Goal: Book appointment/travel/reservation

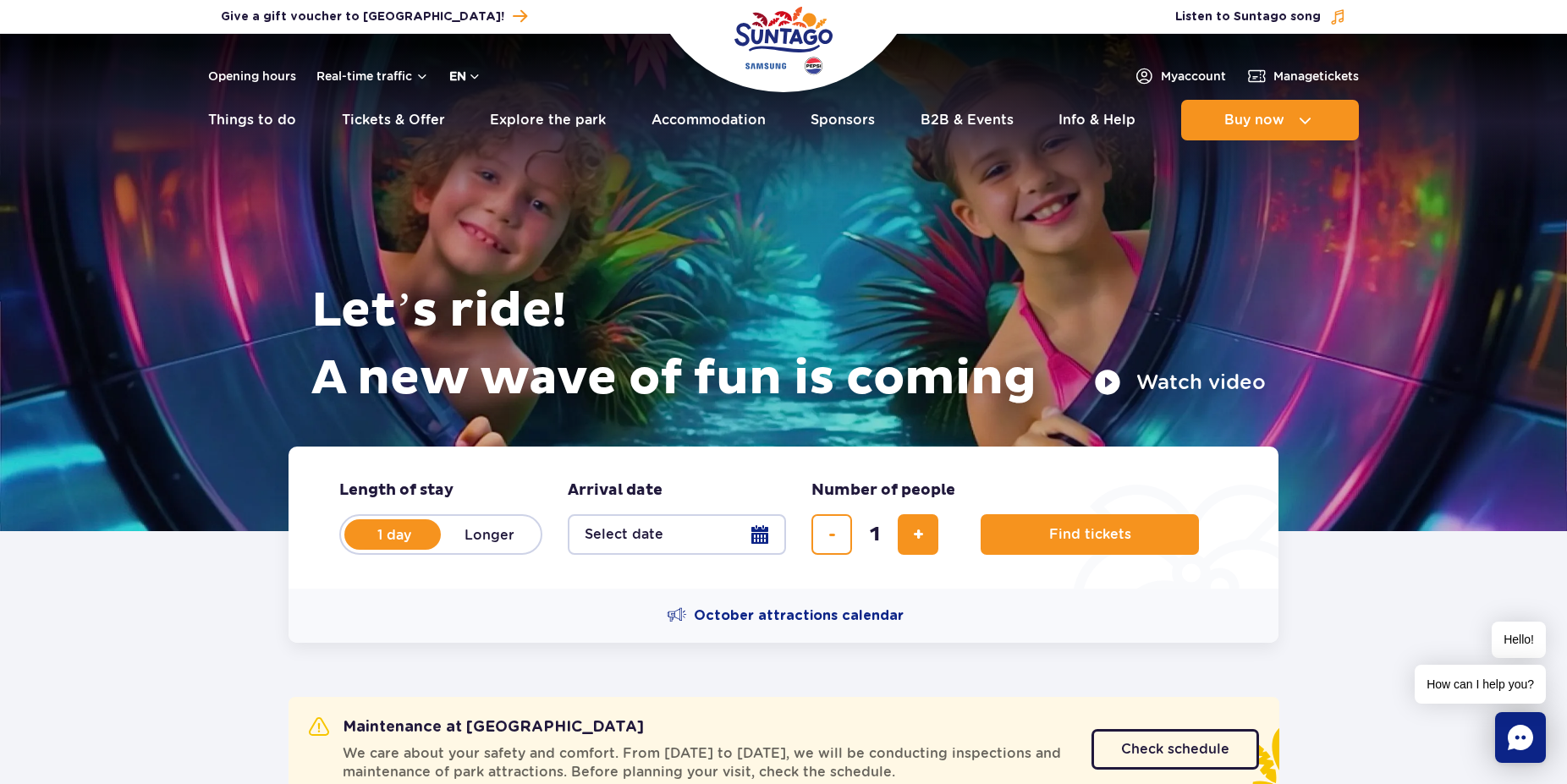
click at [473, 74] on button "en" at bounding box center [465, 76] width 32 height 17
click at [488, 117] on span "PL" at bounding box center [489, 116] width 16 height 17
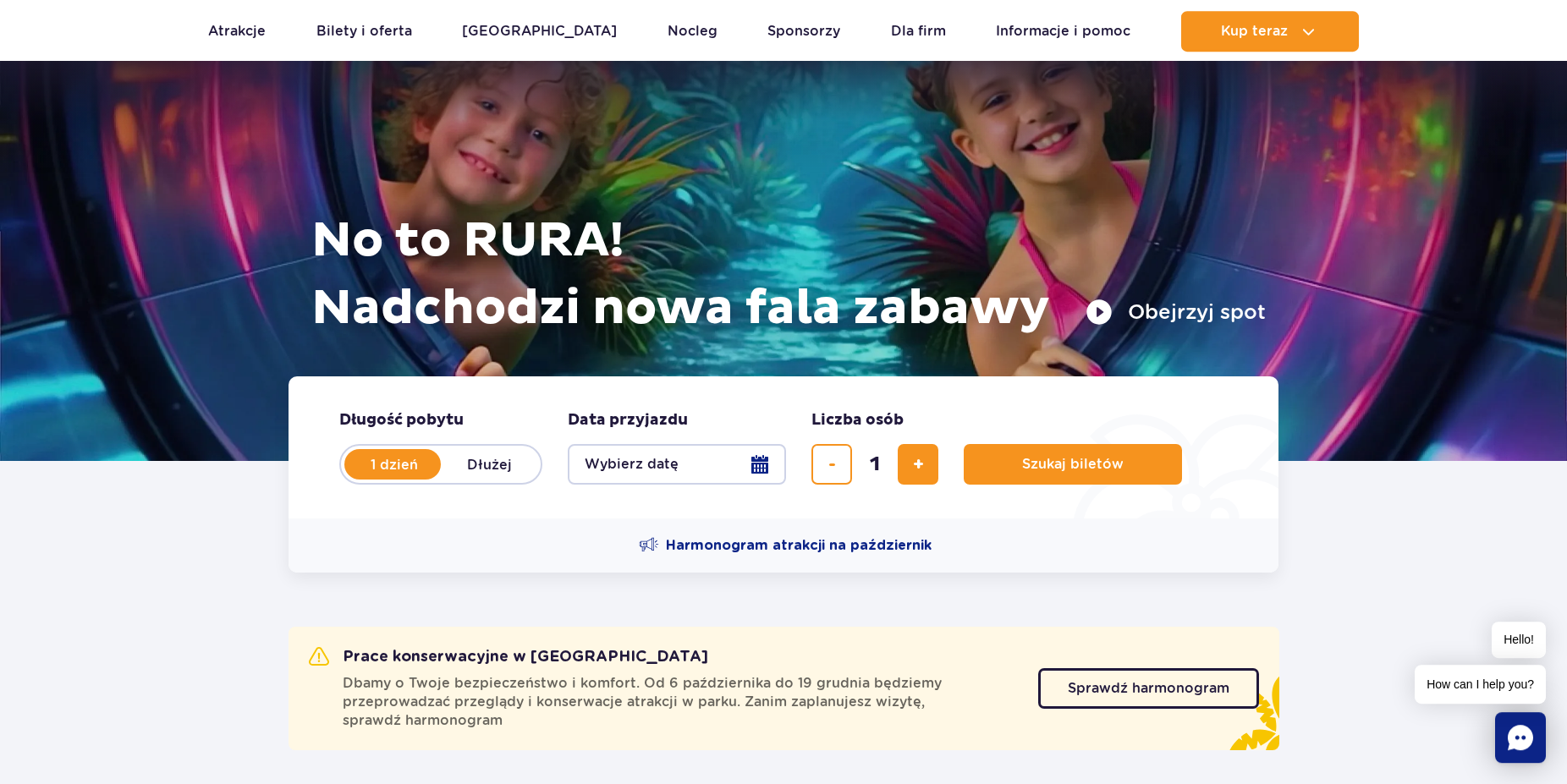
scroll to position [259, 0]
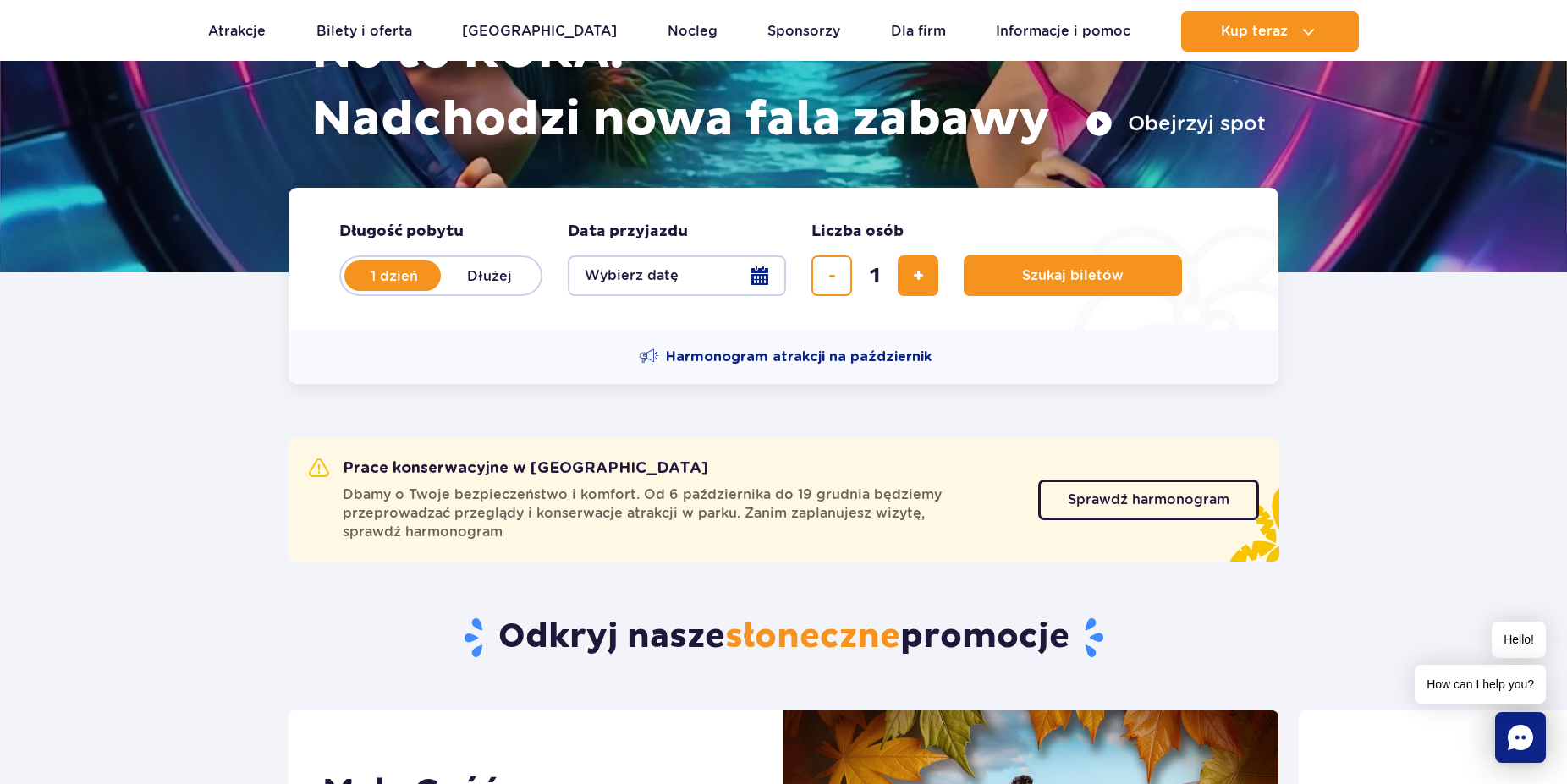
click at [753, 275] on button "Wybierz datę" at bounding box center [677, 275] width 218 height 41
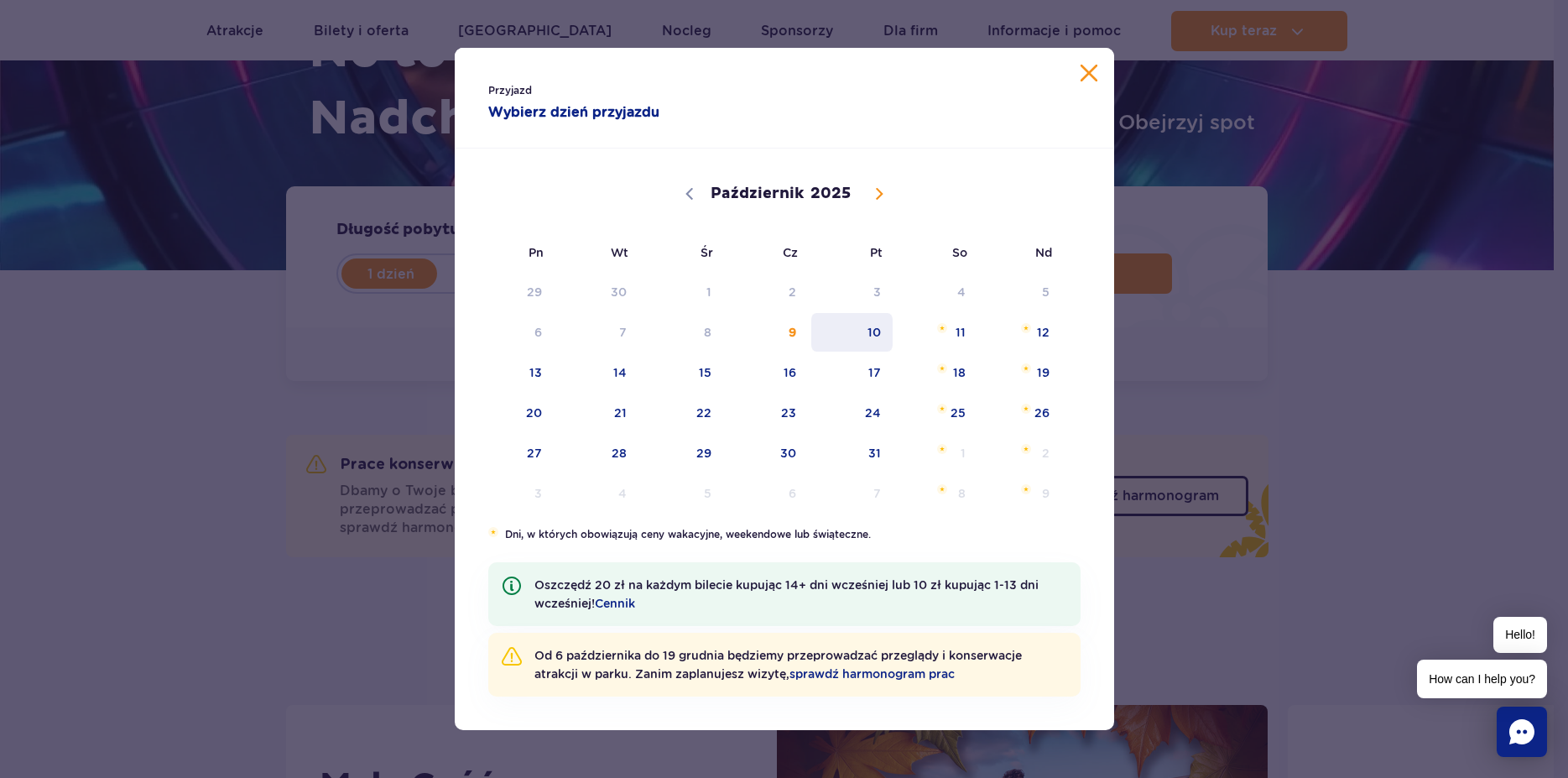
click at [878, 332] on span "10" at bounding box center [852, 332] width 85 height 38
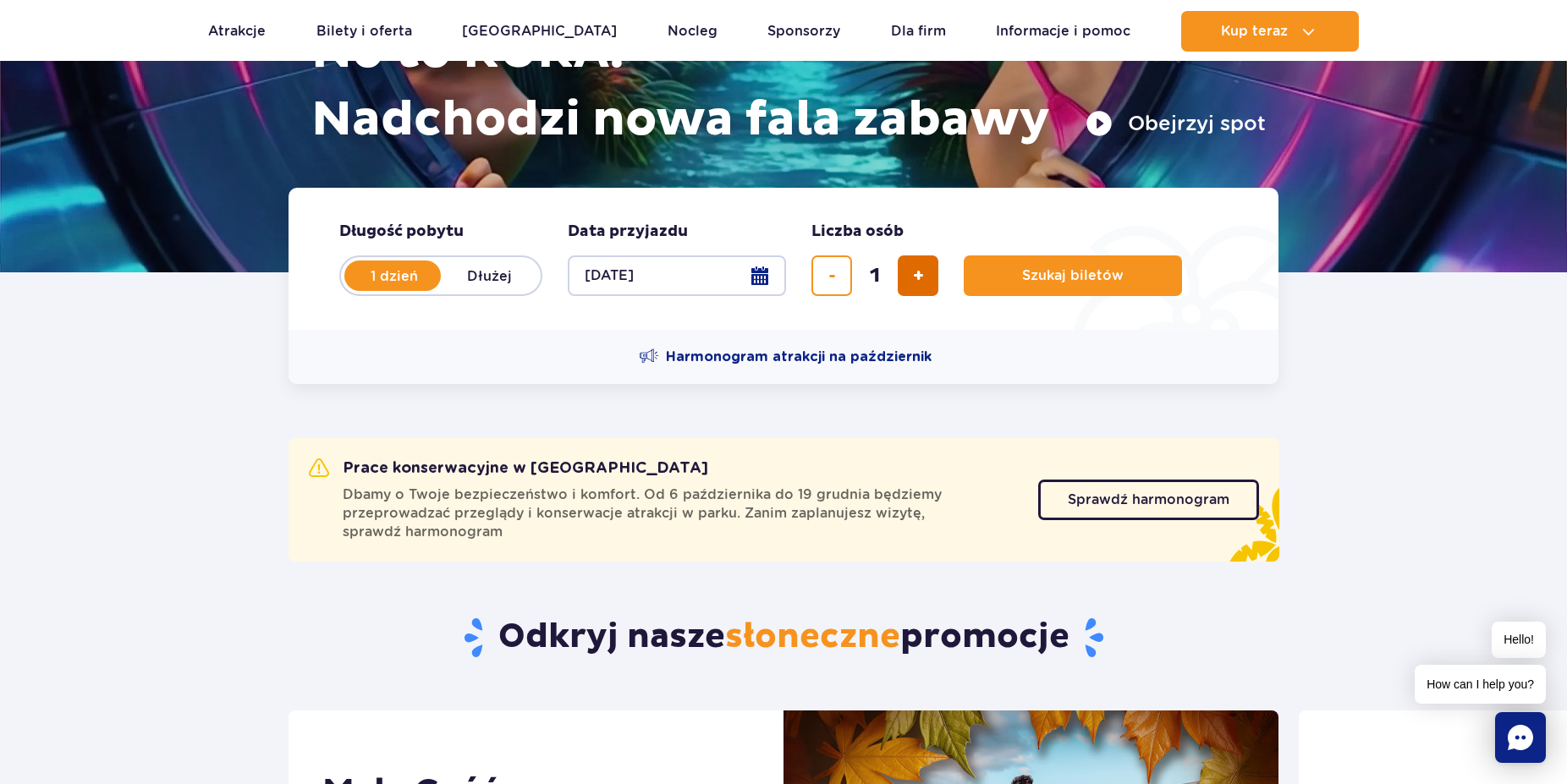
click at [922, 275] on span "dodaj bilet" at bounding box center [918, 275] width 11 height 0
type input "4"
click at [1049, 275] on span "Szukaj biletów" at bounding box center [1066, 275] width 101 height 16
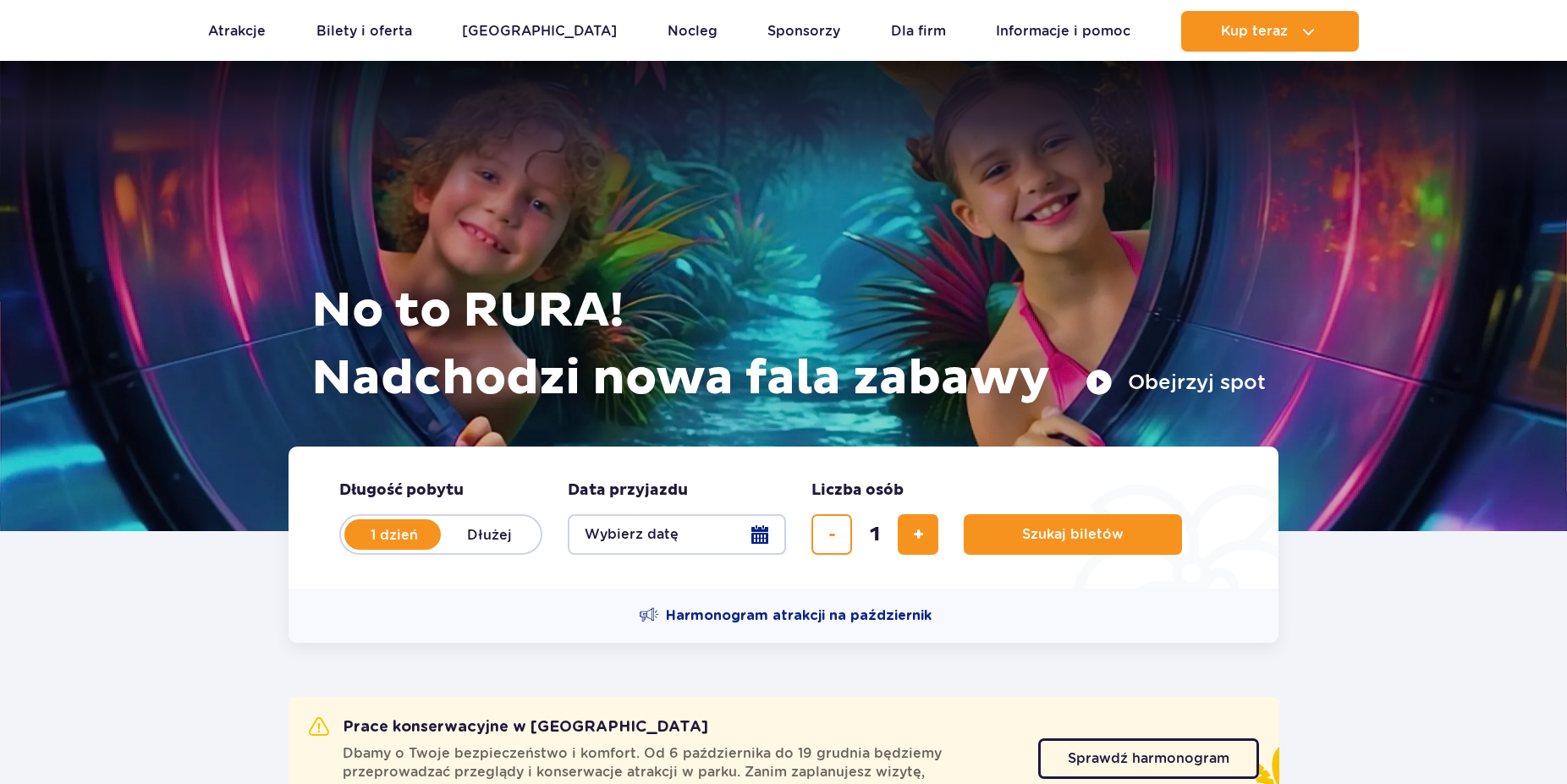
scroll to position [259, 0]
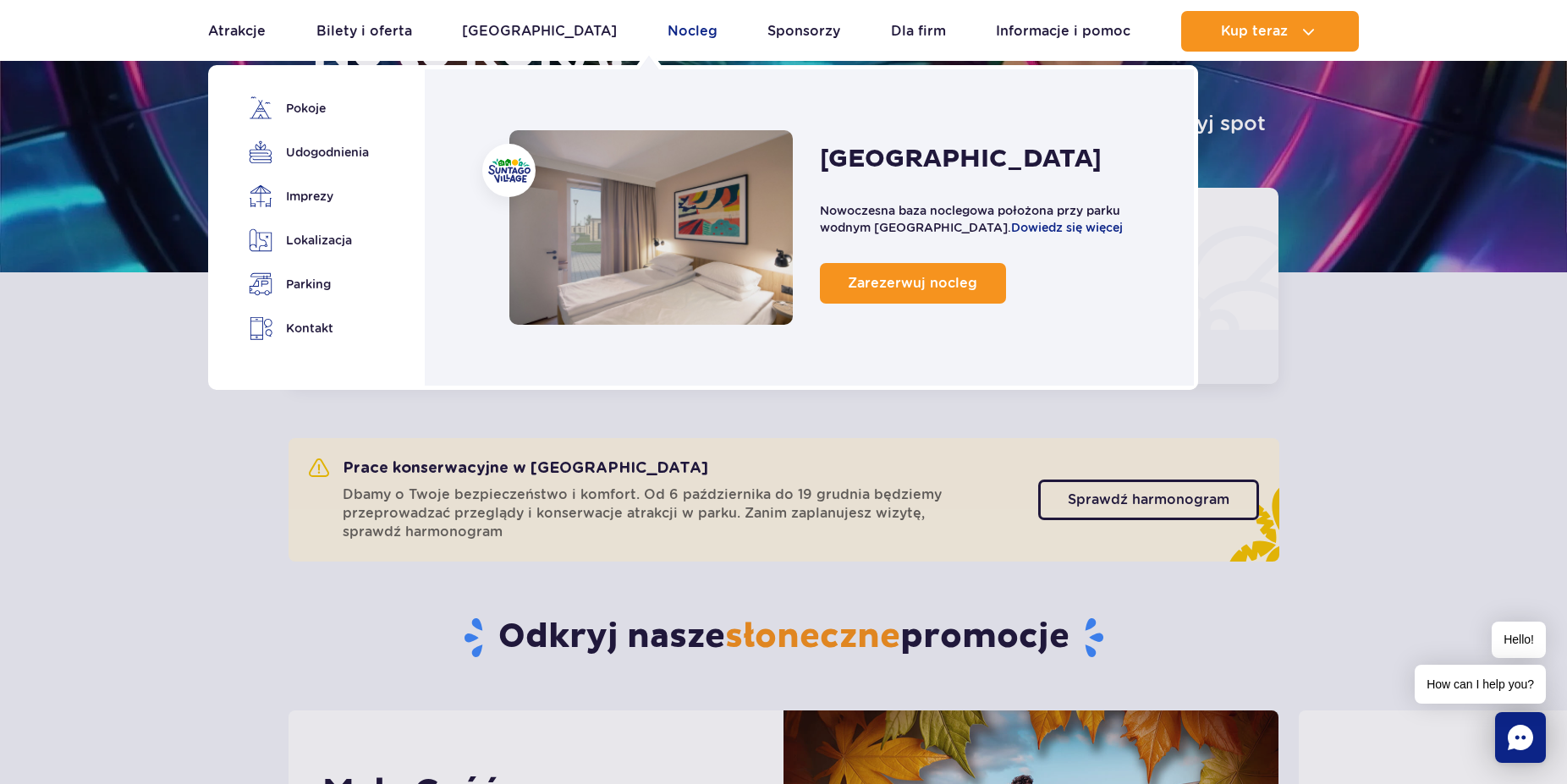
click at [667, 29] on link "Nocleg" at bounding box center [692, 31] width 50 height 41
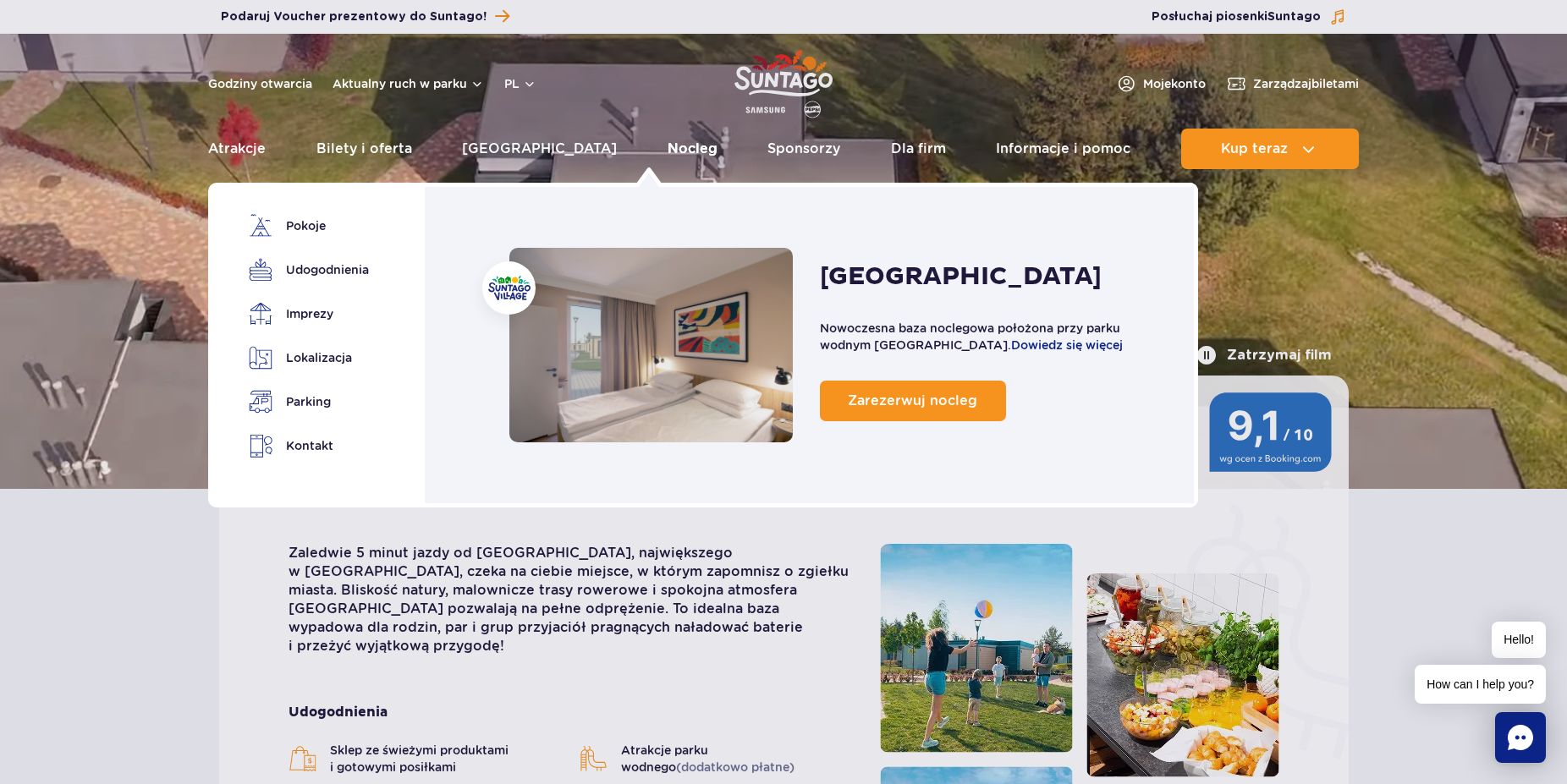
click at [667, 152] on link "Nocleg" at bounding box center [692, 149] width 50 height 41
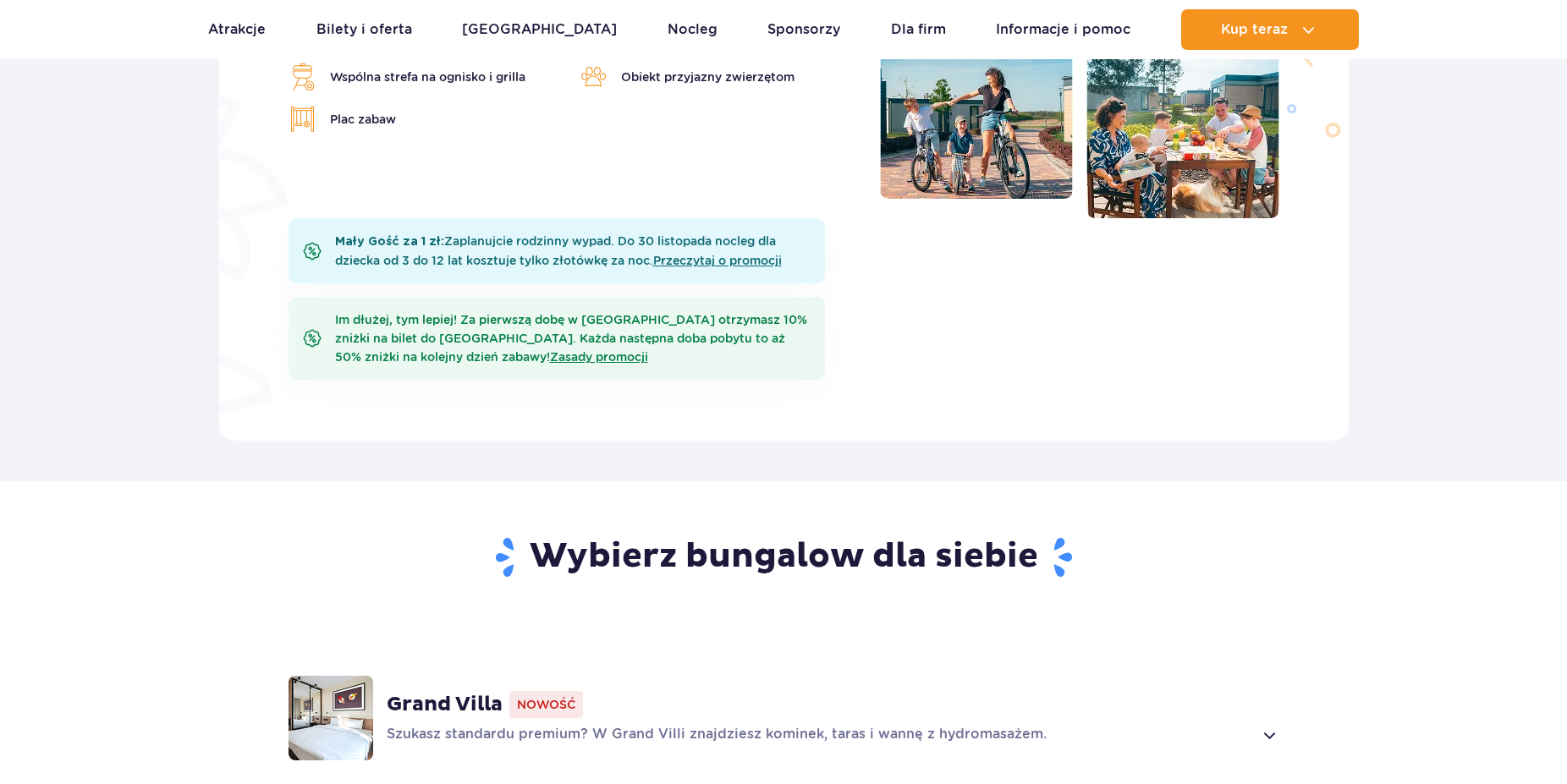
scroll to position [1121, 0]
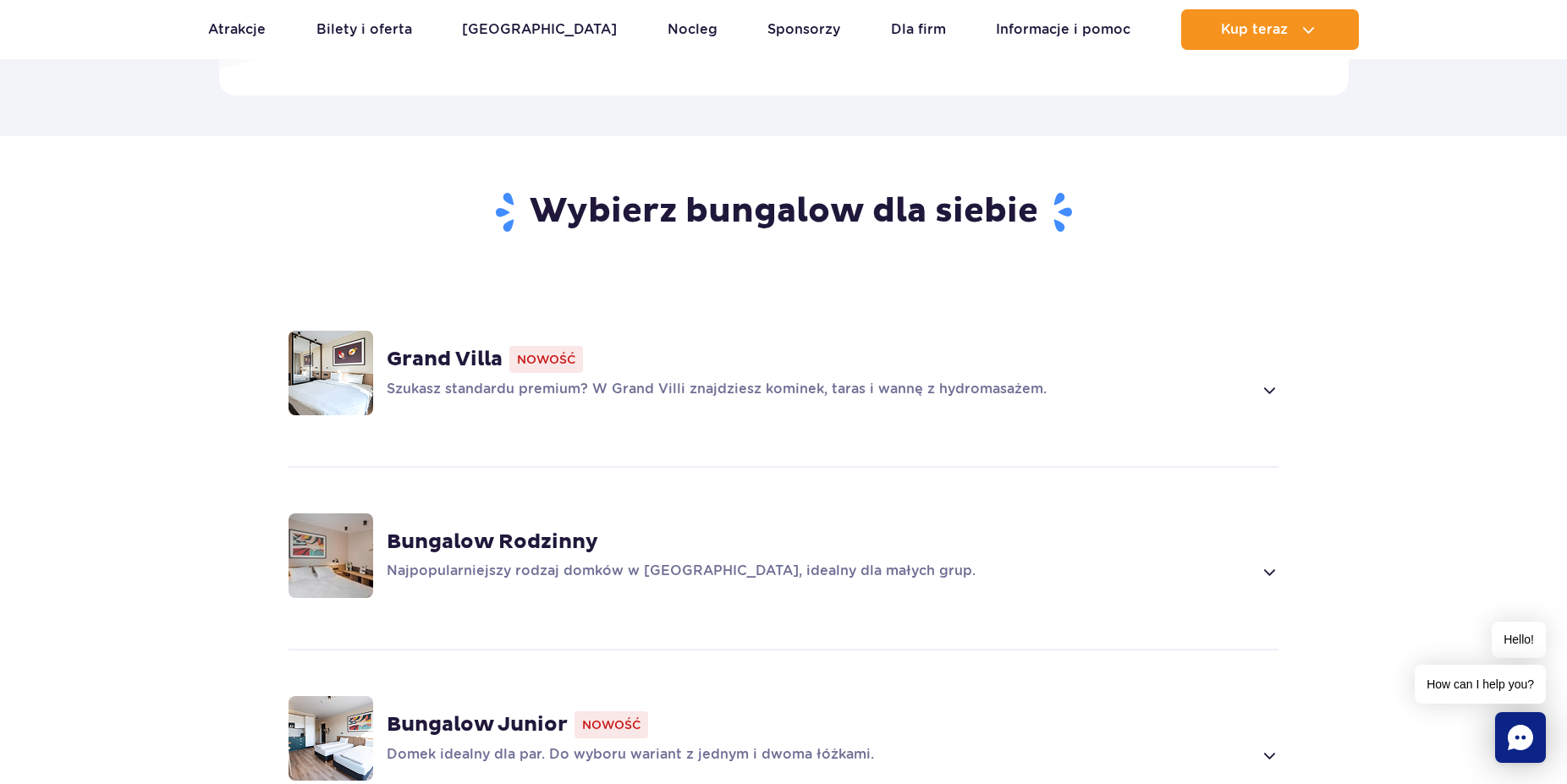
click at [1269, 387] on span at bounding box center [1268, 390] width 19 height 20
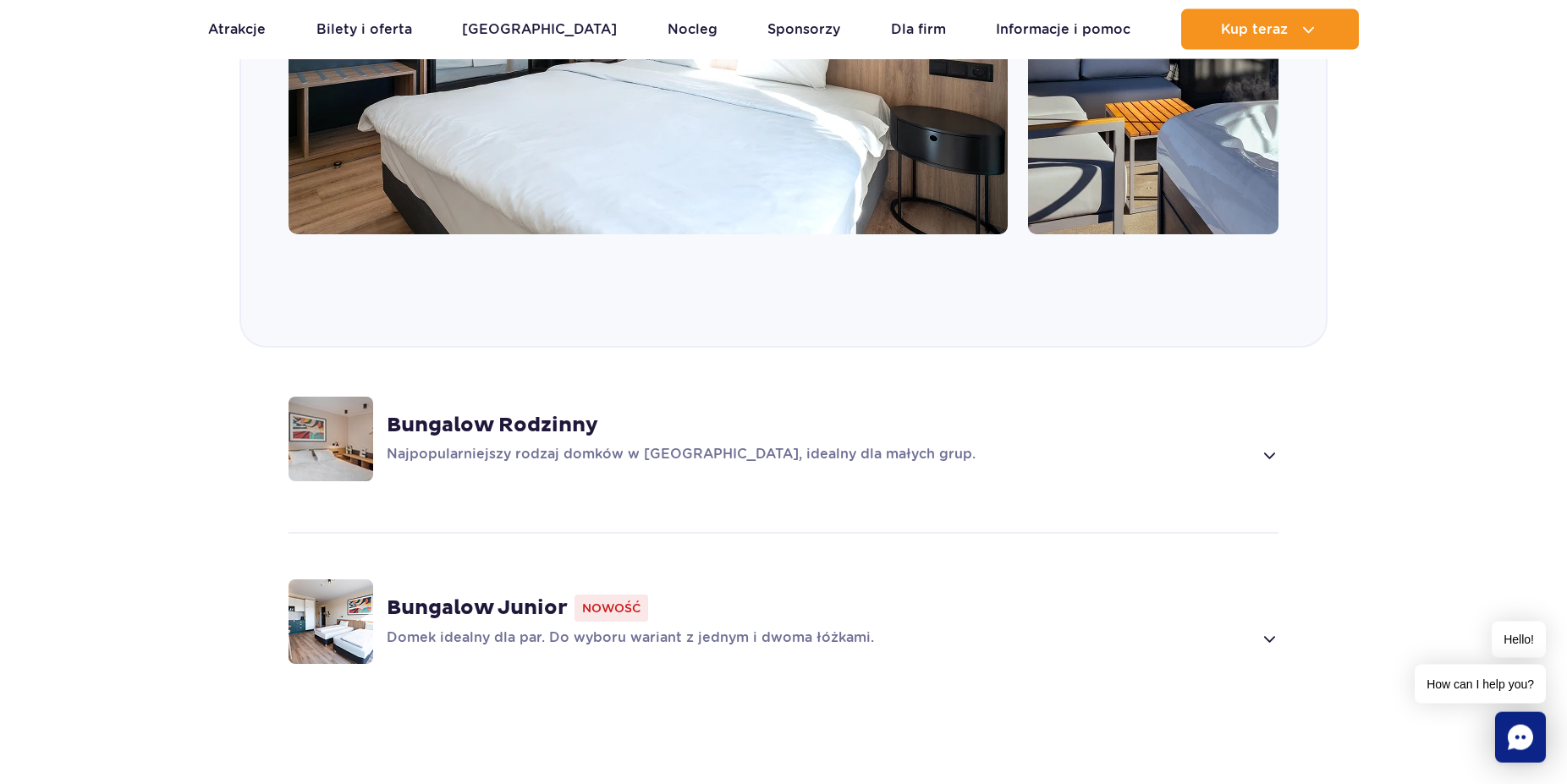
scroll to position [1671, 0]
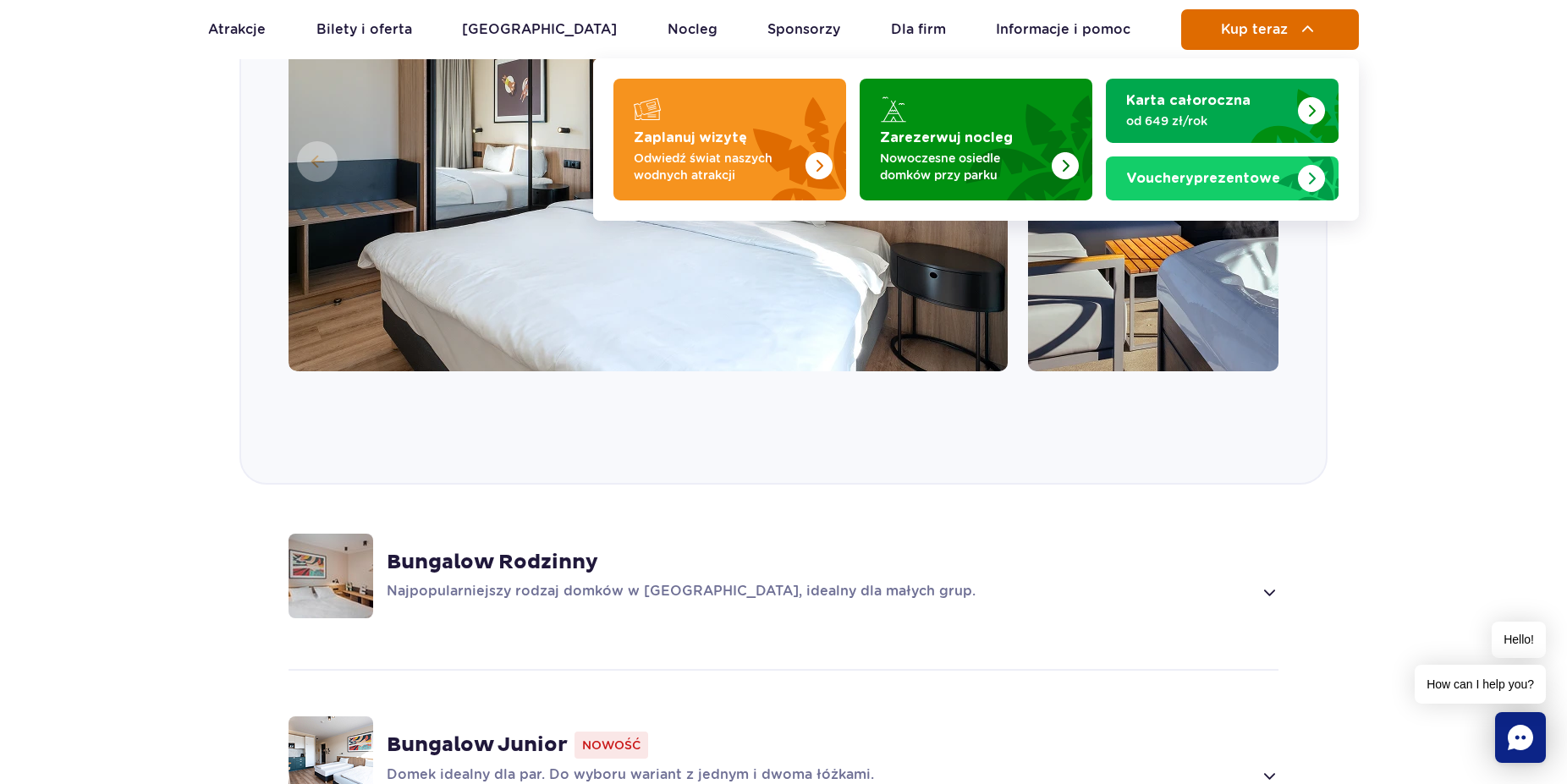
click at [1240, 30] on span "Kup teraz" at bounding box center [1254, 29] width 67 height 16
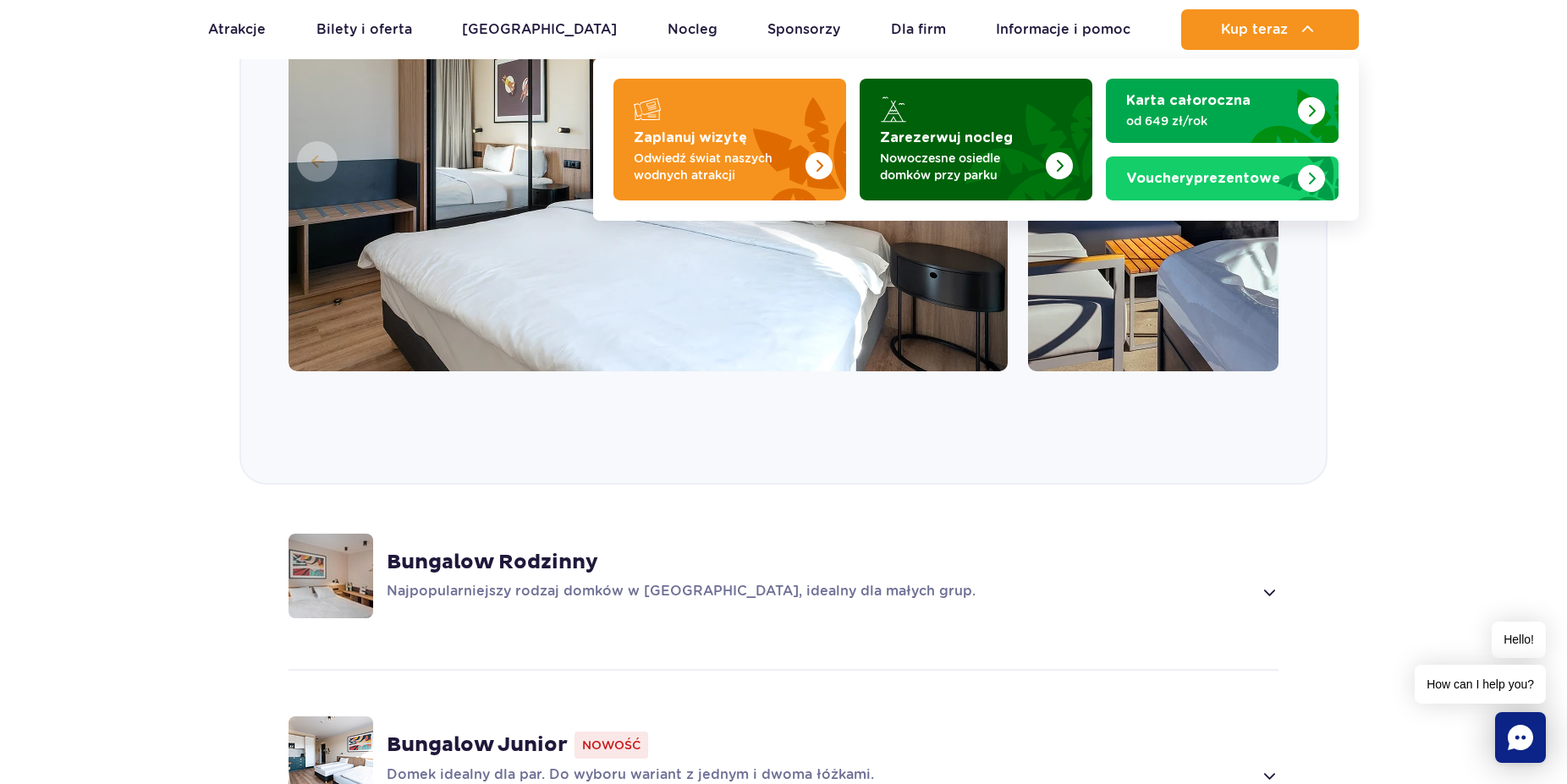
click at [995, 159] on p "Nowoczesne osiedle domków przy parku" at bounding box center [961, 166] width 165 height 34
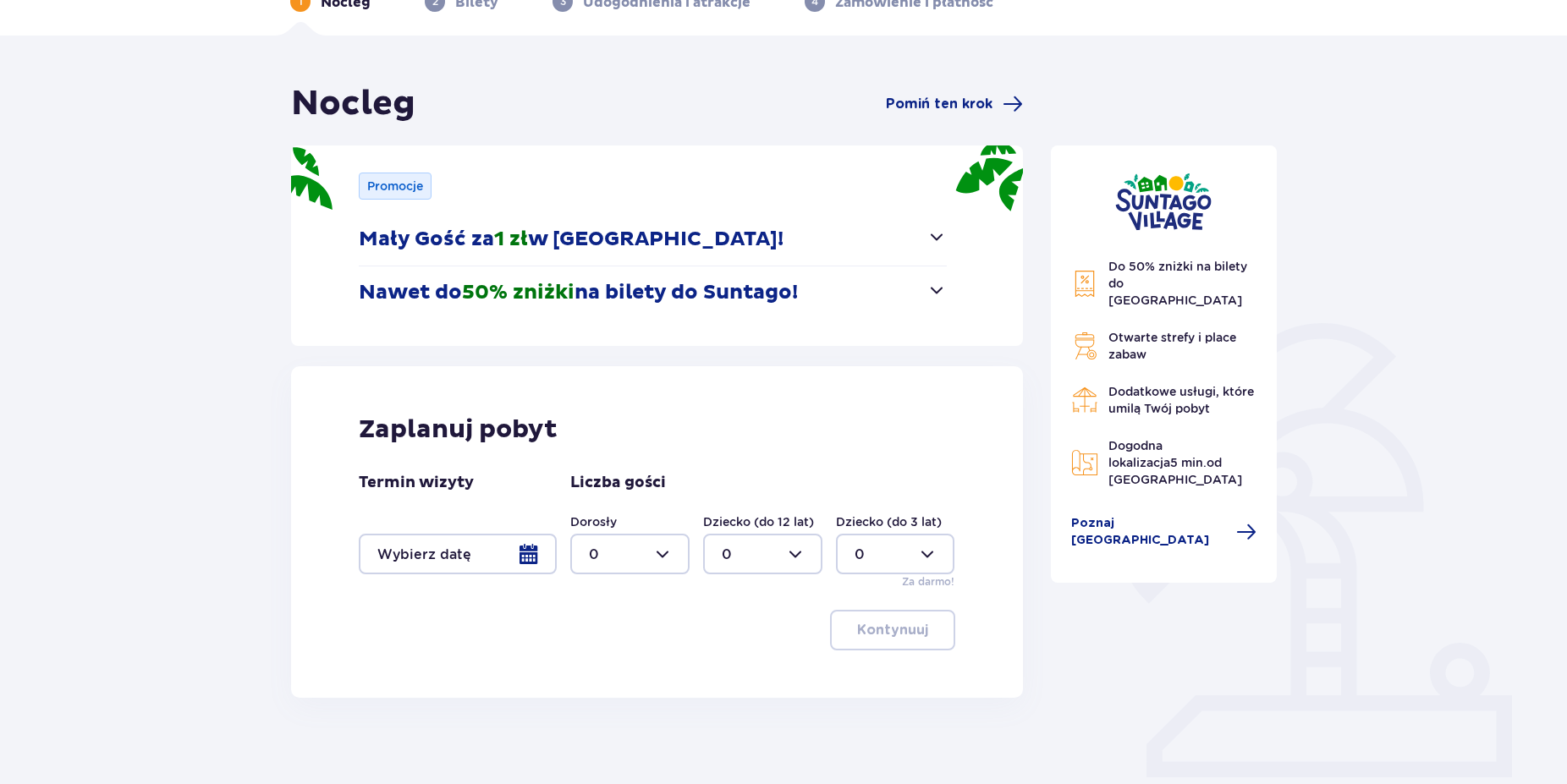
scroll to position [156, 0]
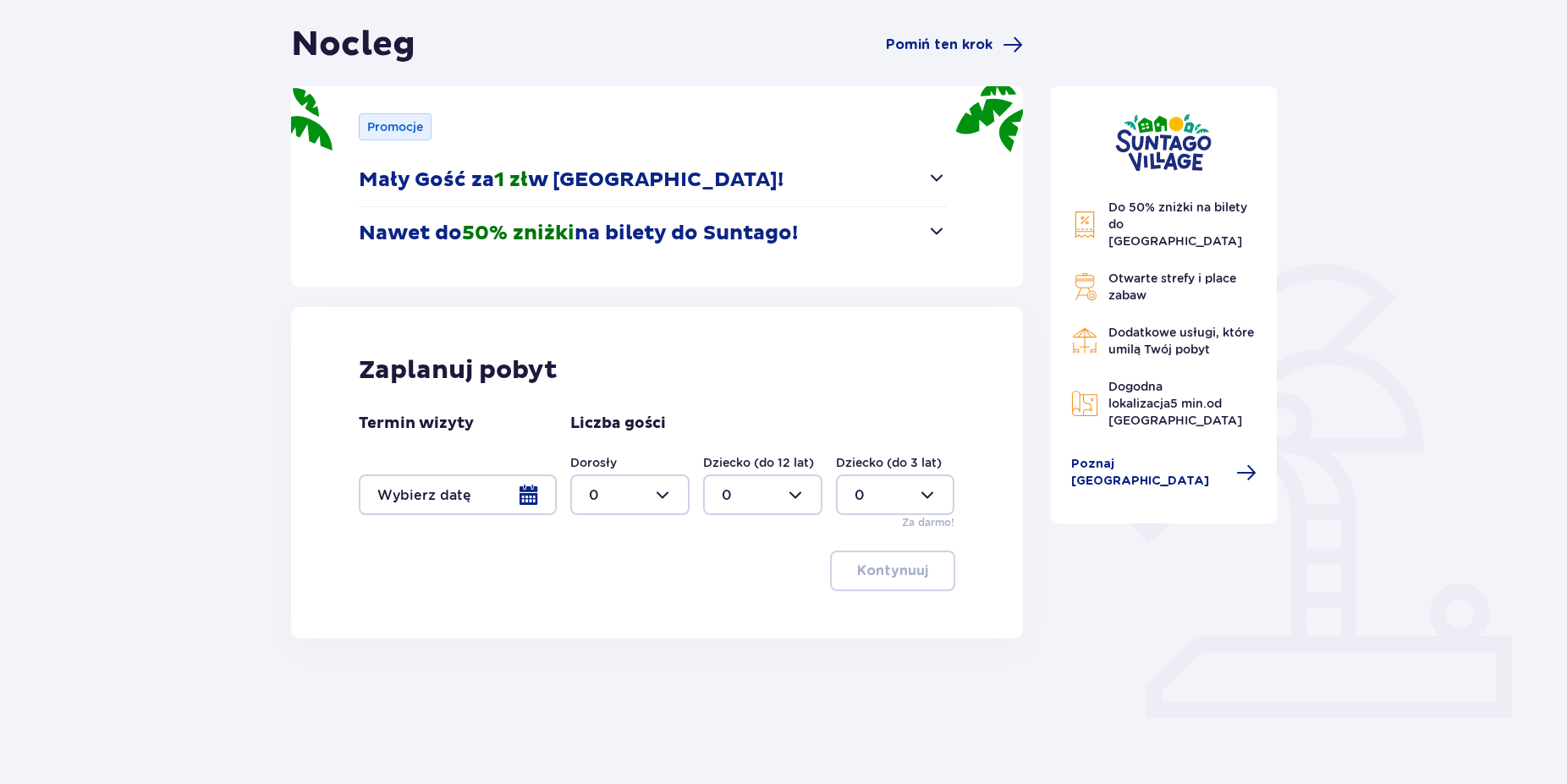
click at [528, 498] on div at bounding box center [457, 495] width 198 height 41
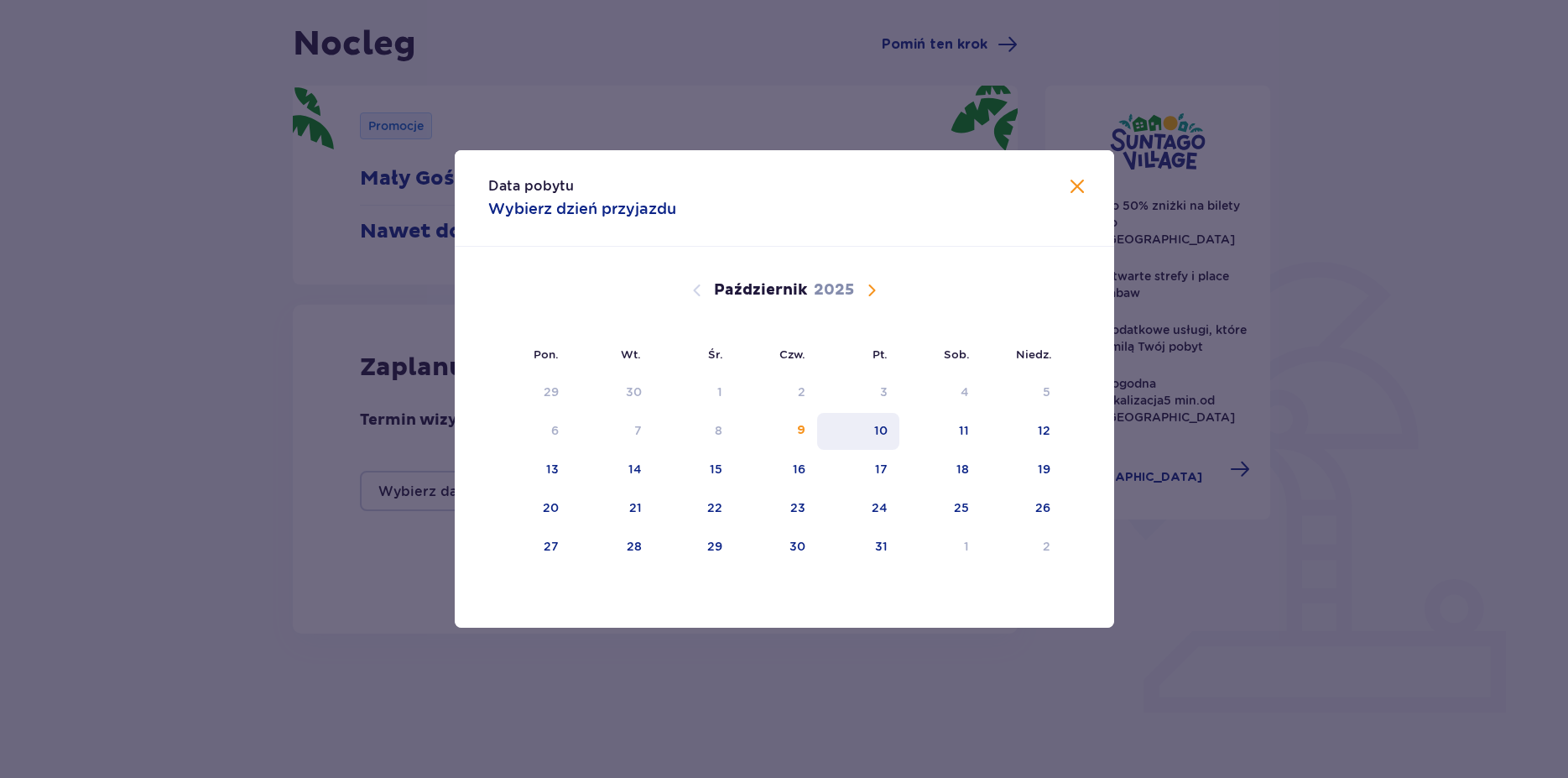
click at [887, 428] on div "10" at bounding box center [880, 431] width 14 height 16
click at [956, 429] on div "11" at bounding box center [940, 432] width 81 height 37
type input "[DATE] - [DATE]"
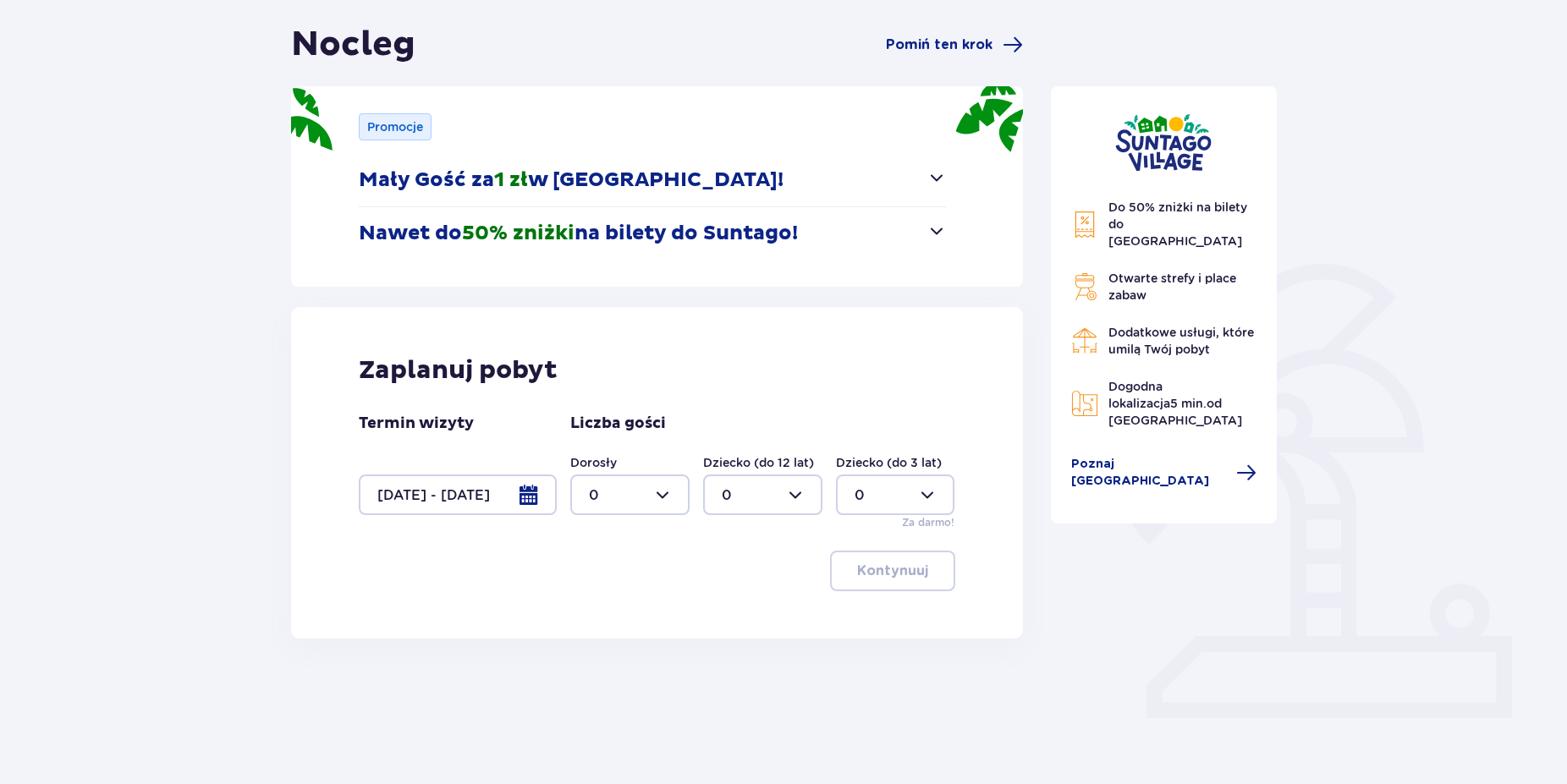
click at [673, 497] on div at bounding box center [630, 495] width 119 height 41
click at [595, 593] on p "4" at bounding box center [594, 591] width 9 height 18
type input "4"
click at [893, 568] on p "Kontynuuj" at bounding box center [892, 570] width 71 height 18
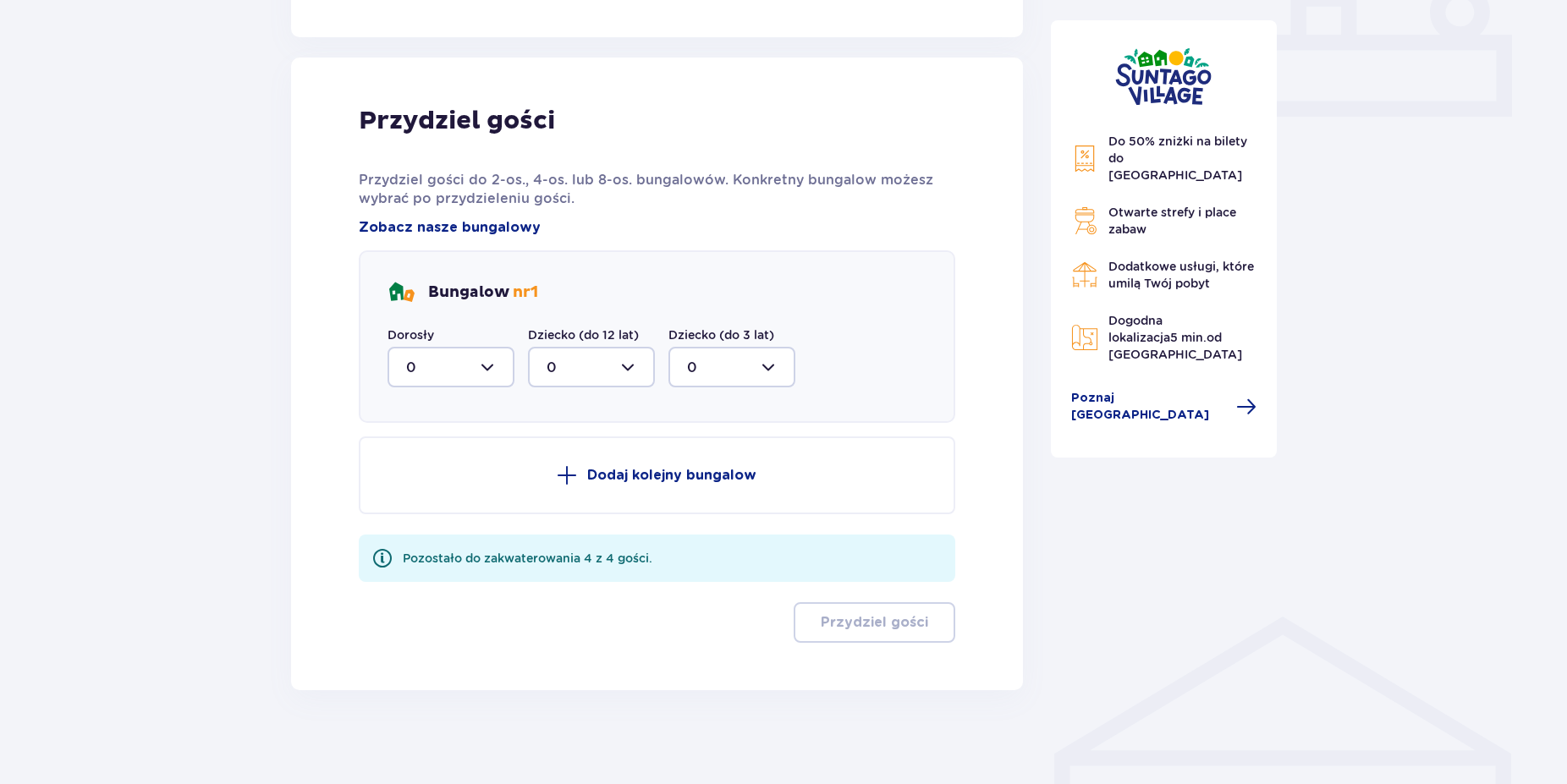
scroll to position [765, 0]
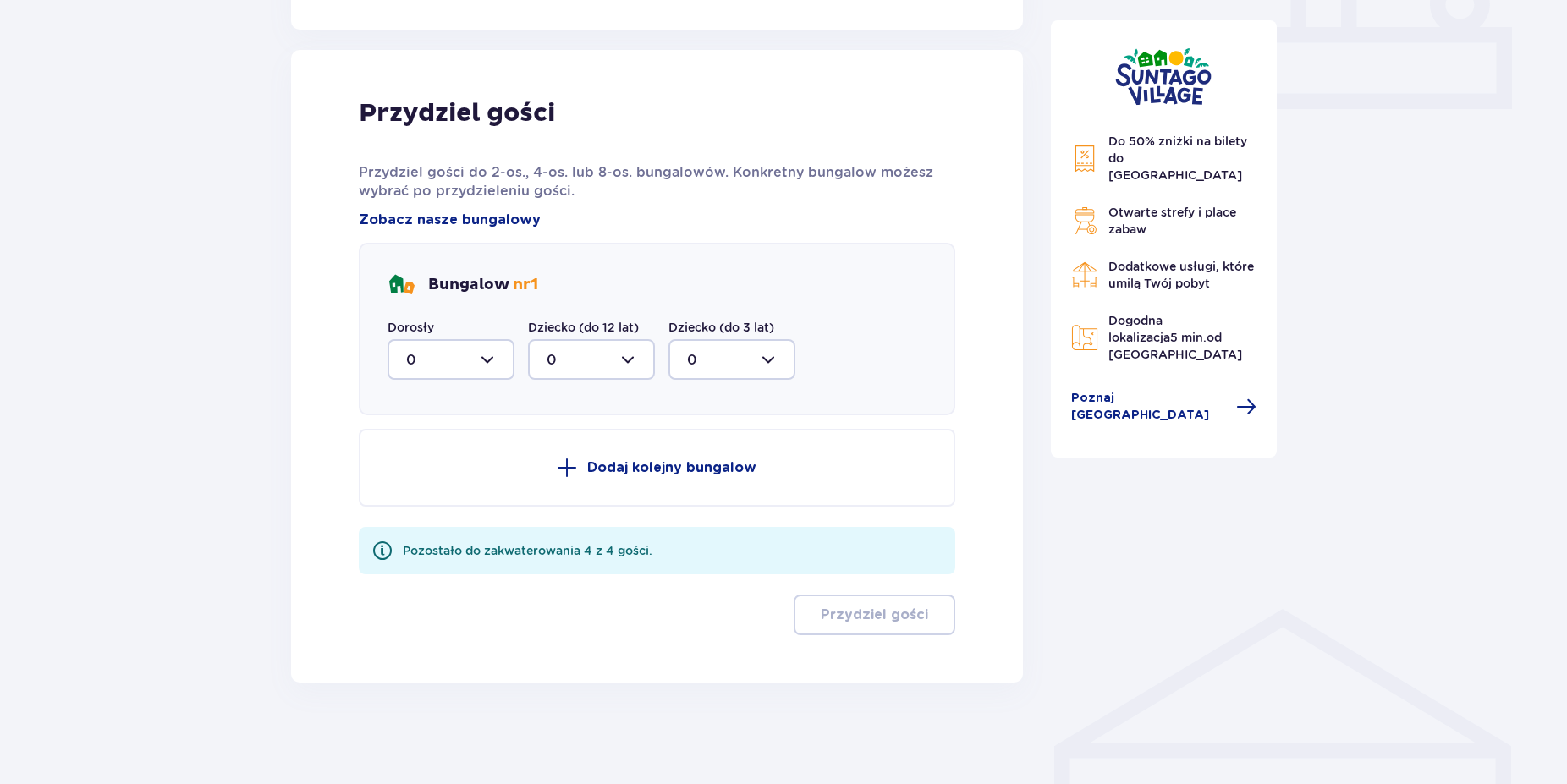
click at [484, 357] on div at bounding box center [451, 359] width 127 height 41
click at [437, 520] on div "4" at bounding box center [451, 524] width 89 height 18
type input "4"
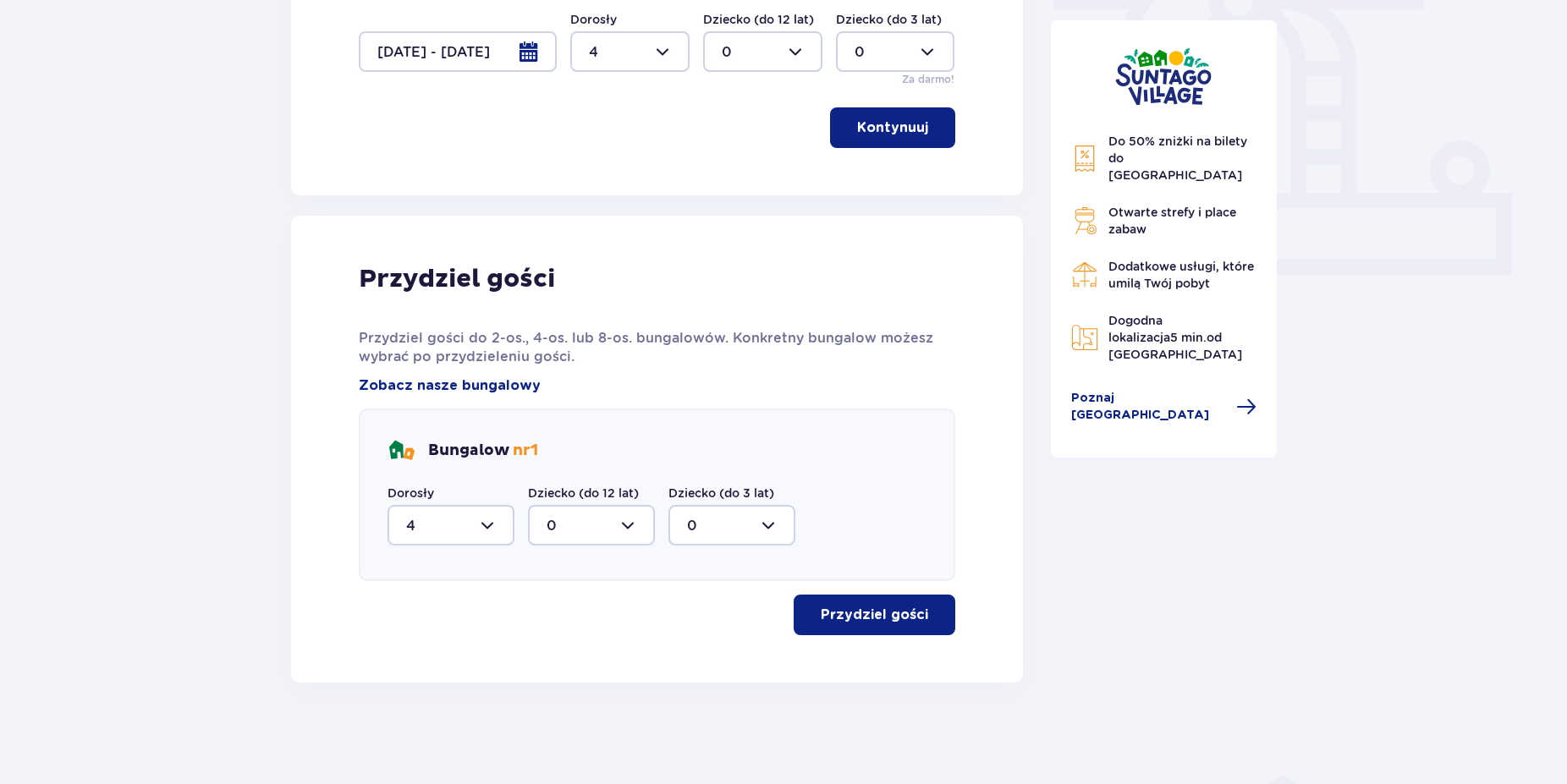
scroll to position [599, 0]
click at [879, 615] on p "Przydziel gości" at bounding box center [874, 614] width 108 height 18
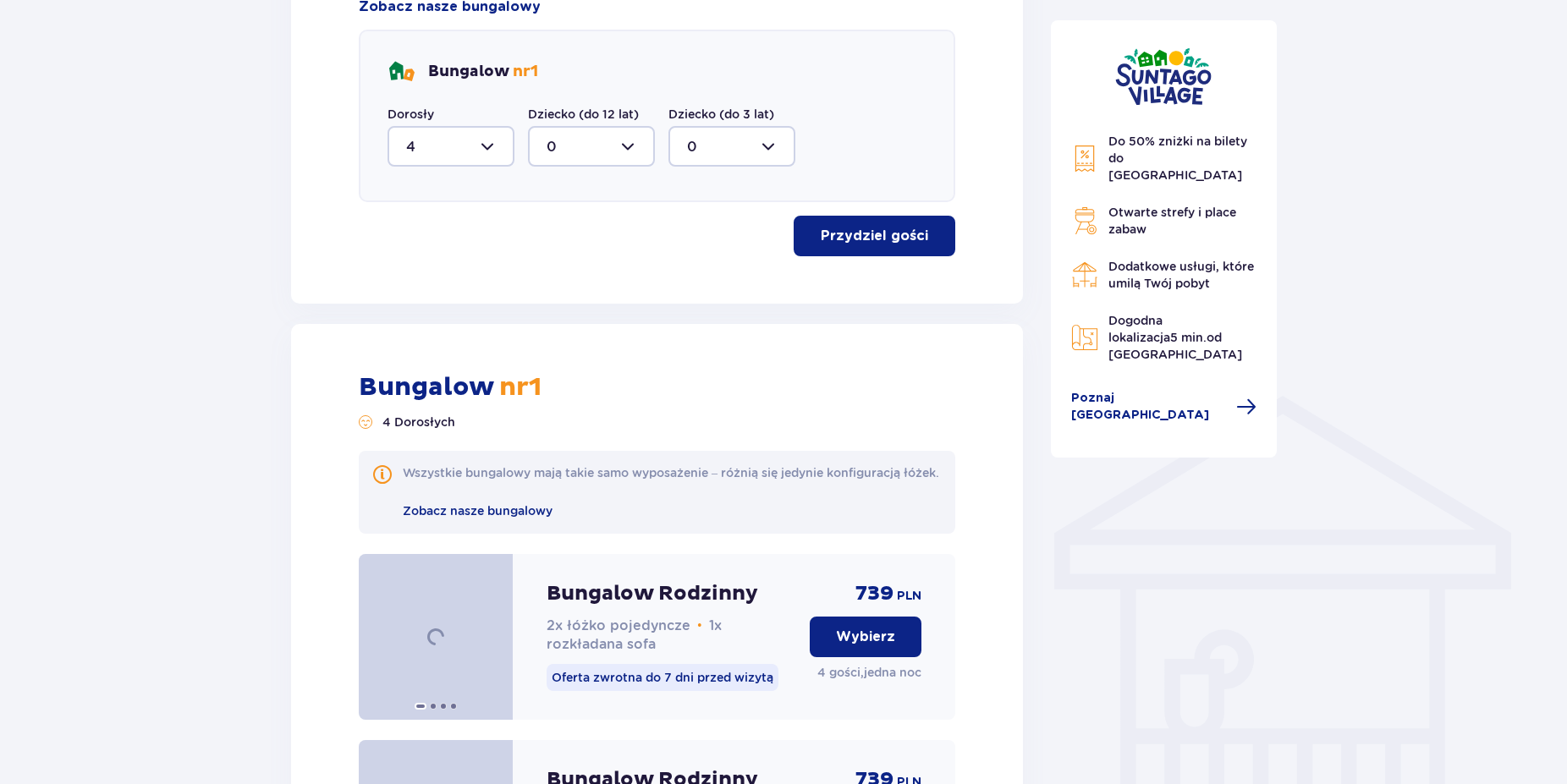
scroll to position [849, 0]
